Goal: Unclear

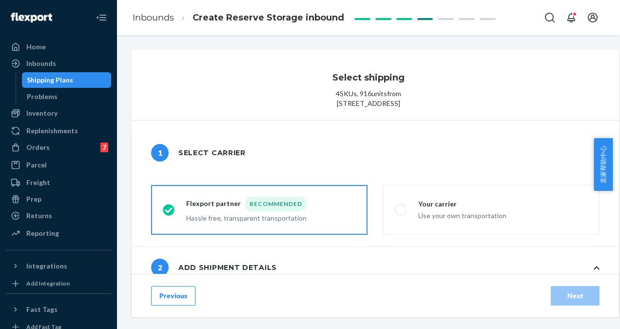
scroll to position [586, 0]
